Goal: Task Accomplishment & Management: Manage account settings

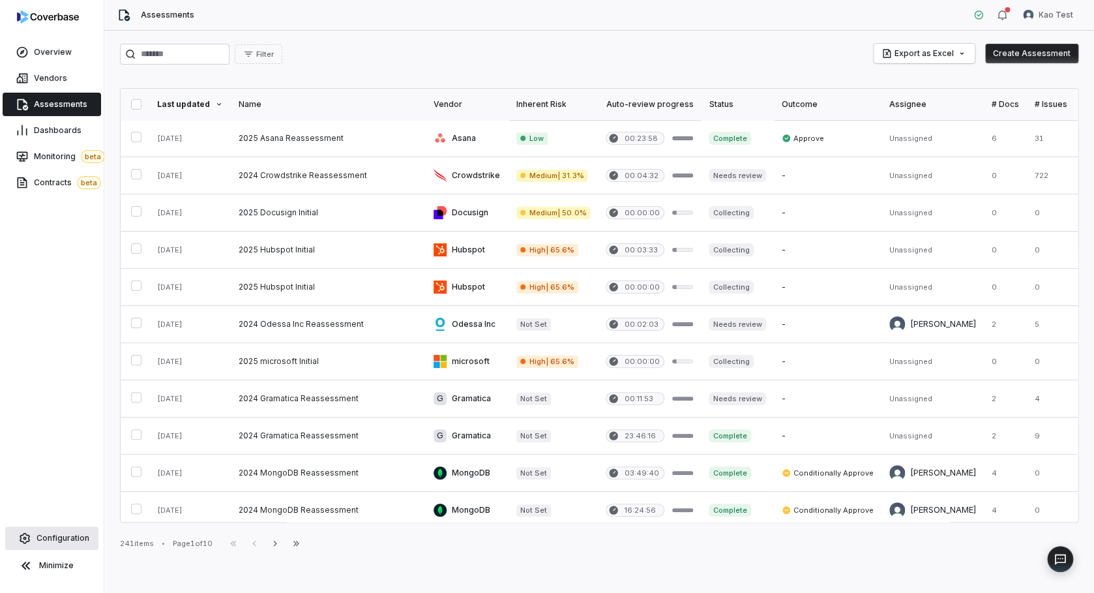
click at [68, 535] on span "Configuration" at bounding box center [63, 538] width 53 height 10
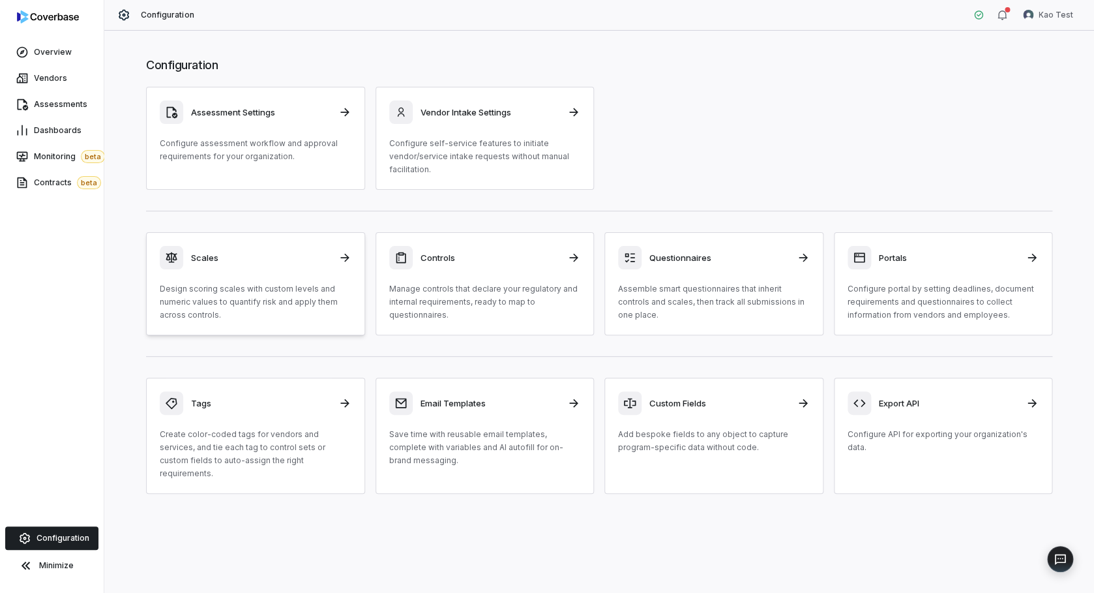
click at [240, 284] on p "Design scoring scales with custom levels and numeric values to quantify risk an…" at bounding box center [256, 301] width 192 height 39
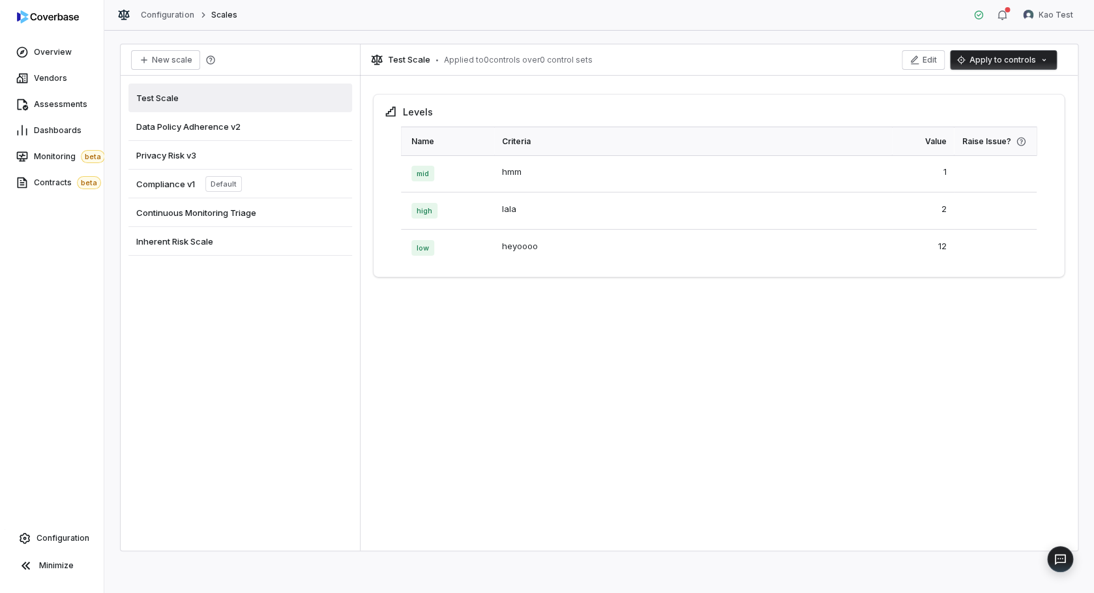
click at [198, 243] on span "Inherent Risk Scale" at bounding box center [174, 241] width 77 height 12
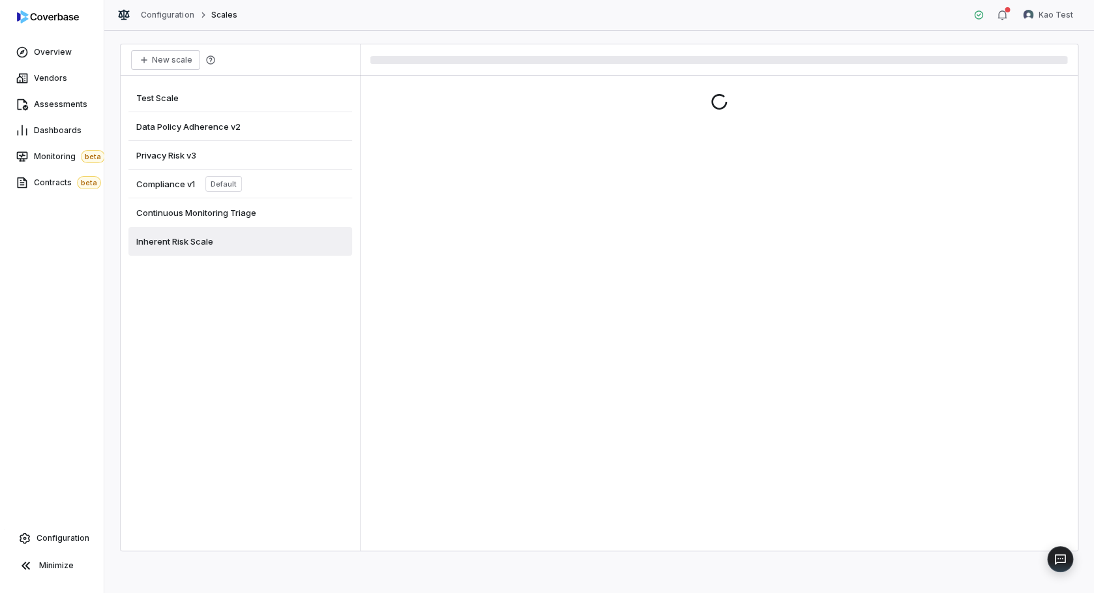
click at [172, 154] on span "Privacy Risk v3" at bounding box center [166, 155] width 60 height 12
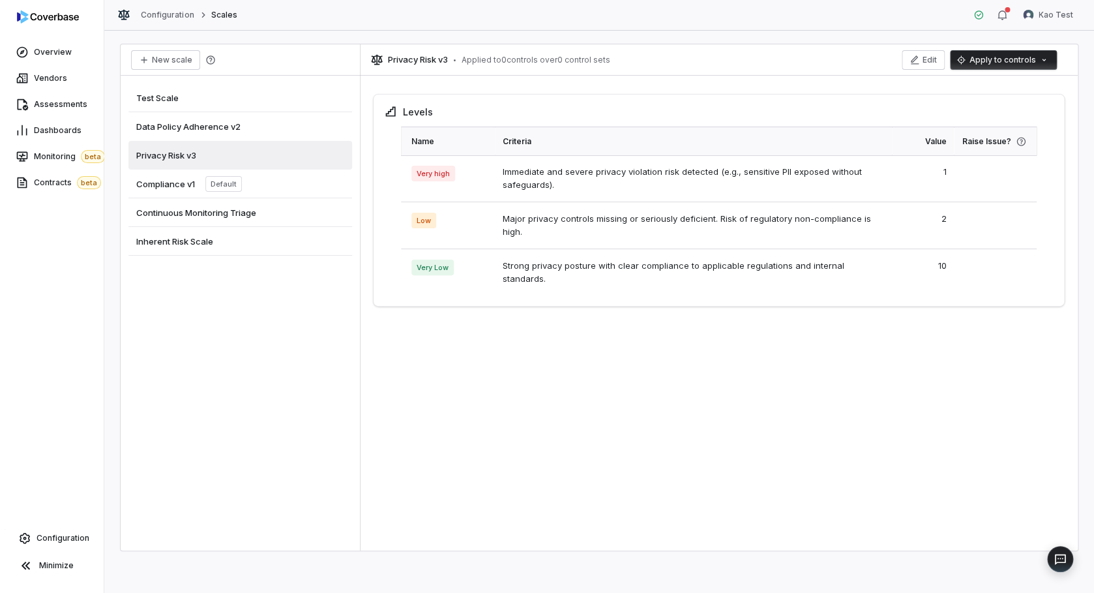
click at [176, 193] on div "Compliance v1 Default" at bounding box center [240, 184] width 224 height 29
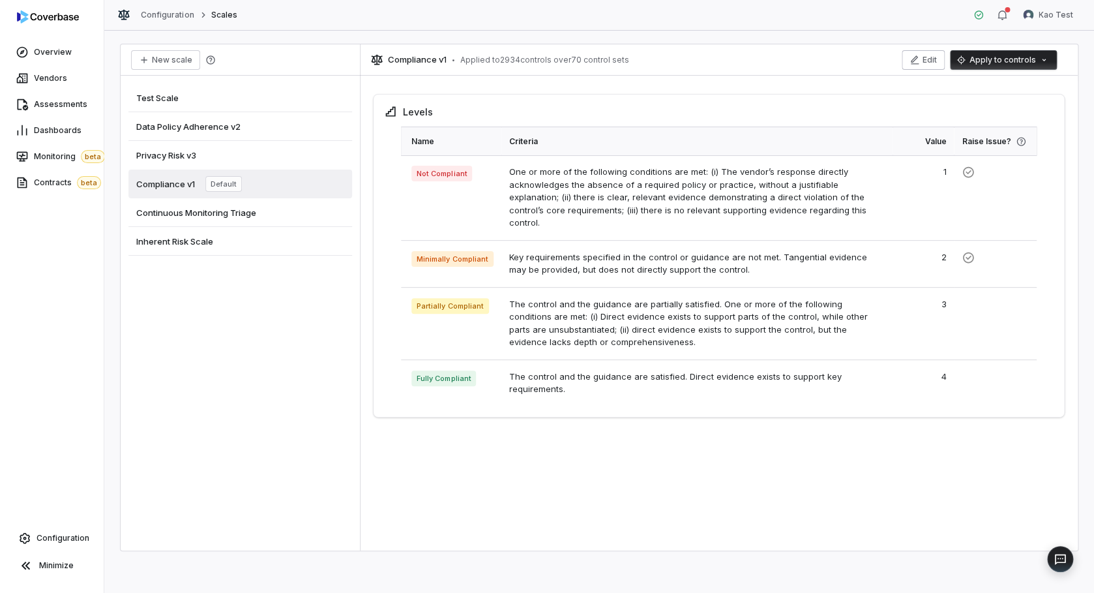
click at [920, 63] on icon "button" at bounding box center [915, 60] width 10 height 10
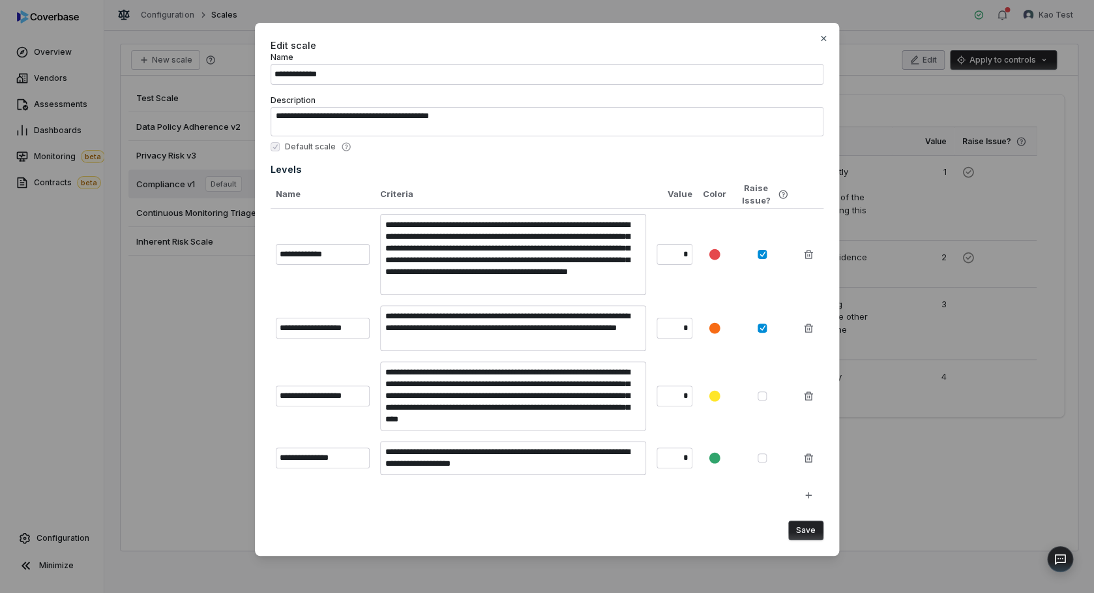
click at [762, 257] on button "button" at bounding box center [762, 254] width 9 height 9
click at [824, 35] on icon "button" at bounding box center [823, 38] width 10 height 10
type textarea "*"
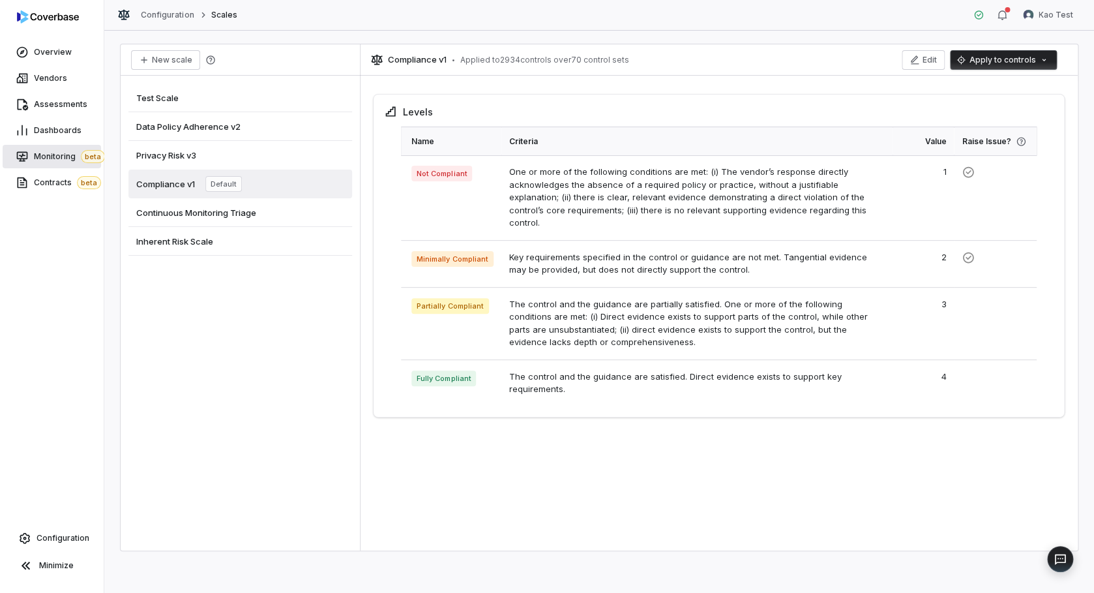
click at [46, 155] on span "Monitoring beta" at bounding box center [69, 156] width 71 height 13
